Goal: Information Seeking & Learning: Learn about a topic

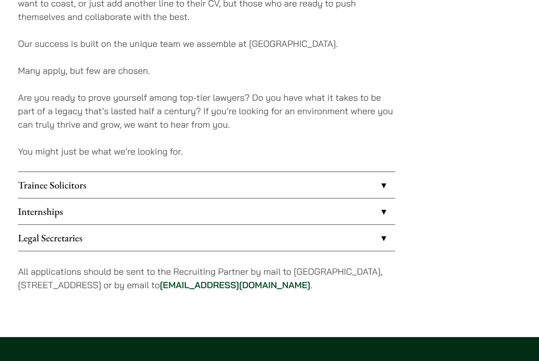
scroll to position [712, 0]
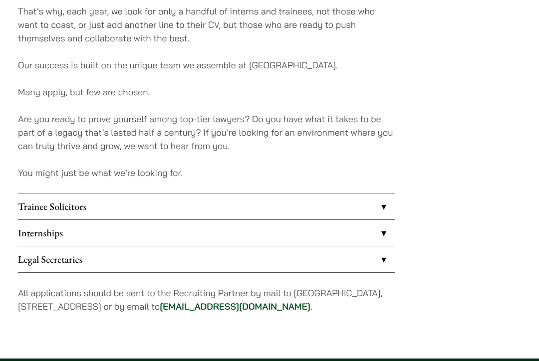
click at [94, 221] on link "Internships" at bounding box center [206, 233] width 377 height 26
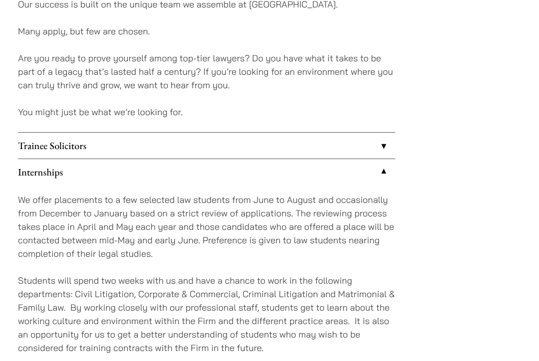
scroll to position [774, 0]
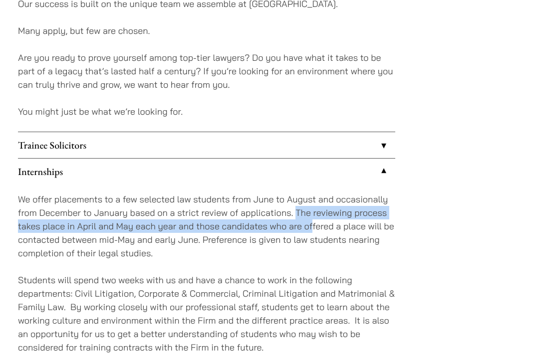
drag, startPoint x: 297, startPoint y: 203, endPoint x: 311, endPoint y: 216, distance: 19.1
click at [311, 216] on p "We offer placements to a few selected law students from June to August and occa…" at bounding box center [206, 226] width 377 height 67
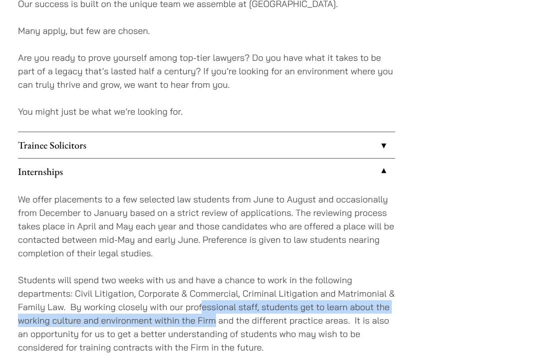
drag, startPoint x: 203, startPoint y: 292, endPoint x: 214, endPoint y: 305, distance: 16.7
click at [214, 305] on p "Students will spend two weeks with us and have a chance to work in the followin…" at bounding box center [206, 314] width 377 height 81
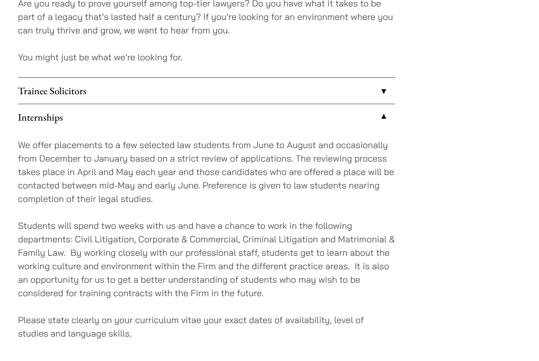
scroll to position [832, 0]
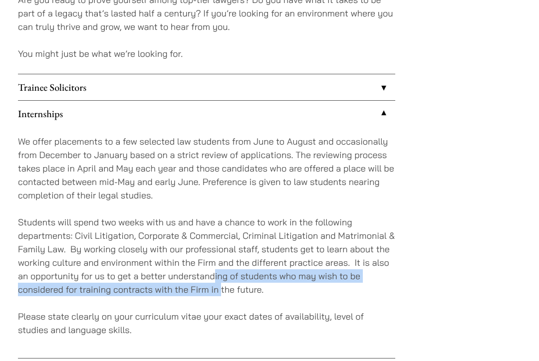
drag, startPoint x: 216, startPoint y: 263, endPoint x: 220, endPoint y: 274, distance: 12.3
click at [220, 274] on p "Students will spend two weeks with us and have a chance to work in the followin…" at bounding box center [206, 256] width 377 height 81
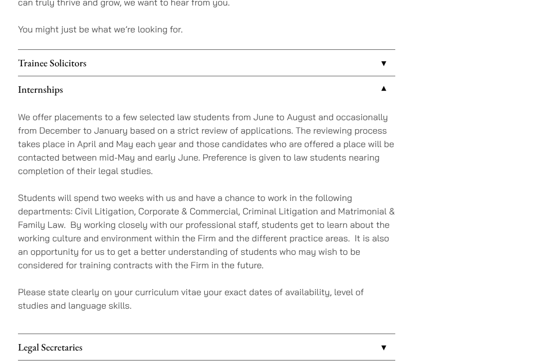
scroll to position [856, 0]
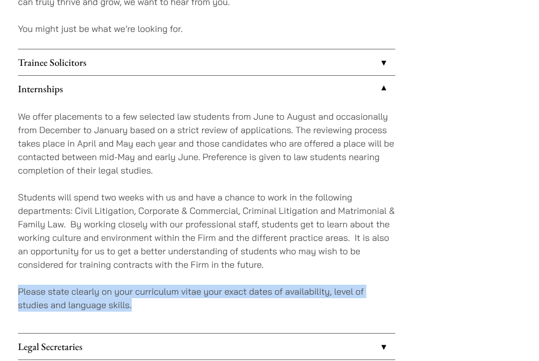
drag, startPoint x: 20, startPoint y: 279, endPoint x: 134, endPoint y: 293, distance: 115.1
click at [134, 293] on p "Please state clearly on your curriculum vitae your exact dates of availability,…" at bounding box center [206, 298] width 377 height 27
copy p "Please state clearly on your curriculum vitae your exact dates of availability,…"
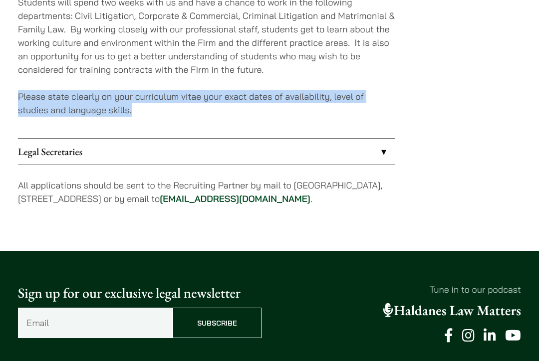
scroll to position [1053, 0]
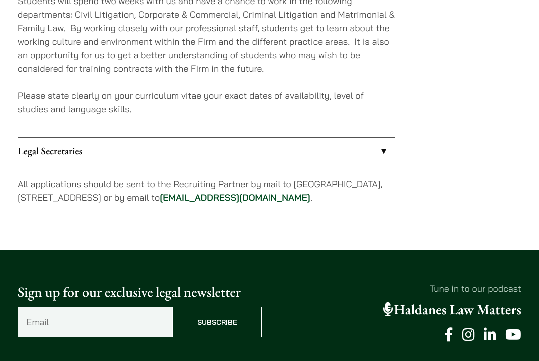
click at [109, 184] on p "All applications should be sent to the Recruiting Partner by mail to [GEOGRAPHI…" at bounding box center [206, 191] width 377 height 27
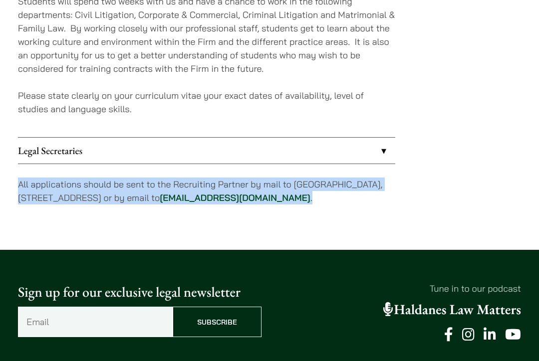
drag, startPoint x: 18, startPoint y: 170, endPoint x: 383, endPoint y: 191, distance: 365.9
click at [383, 191] on p "All applications should be sent to the Recruiting Partner by mail to [GEOGRAPHI…" at bounding box center [206, 191] width 377 height 27
copy p "All applications should be sent to the Recruiting Partner by mail to [GEOGRAPHI…"
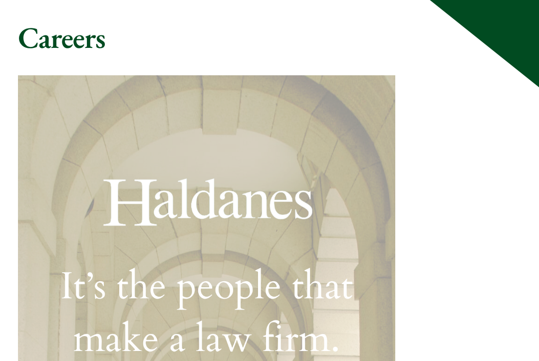
scroll to position [0, 0]
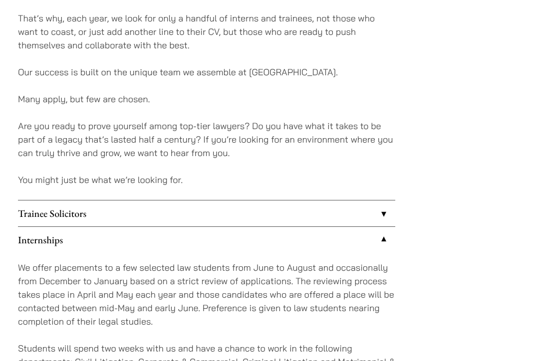
scroll to position [712, 0]
